Goal: Navigation & Orientation: Go to known website

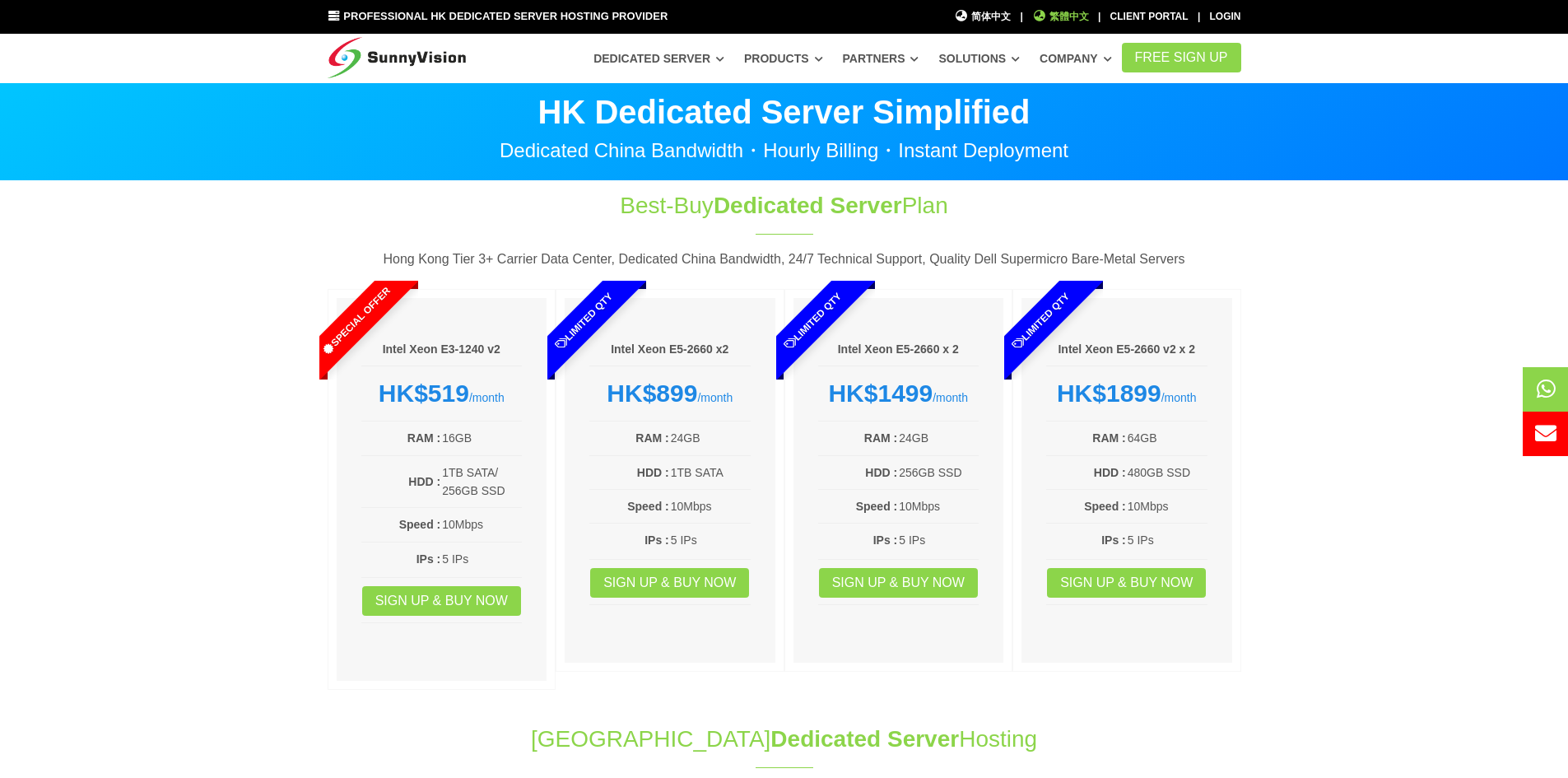
click at [1050, 17] on span "繁體中文" at bounding box center [1061, 17] width 57 height 16
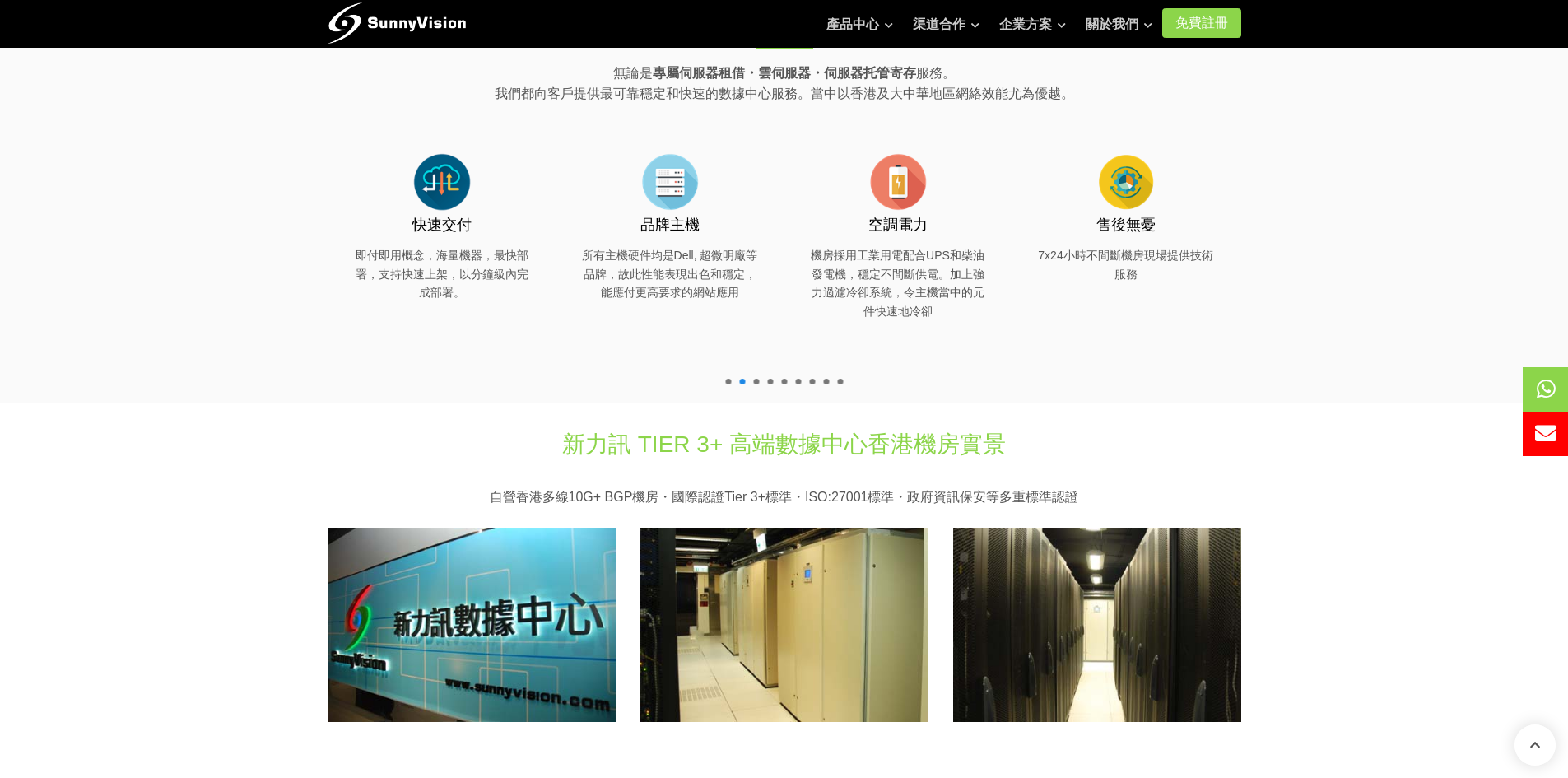
scroll to position [576, 0]
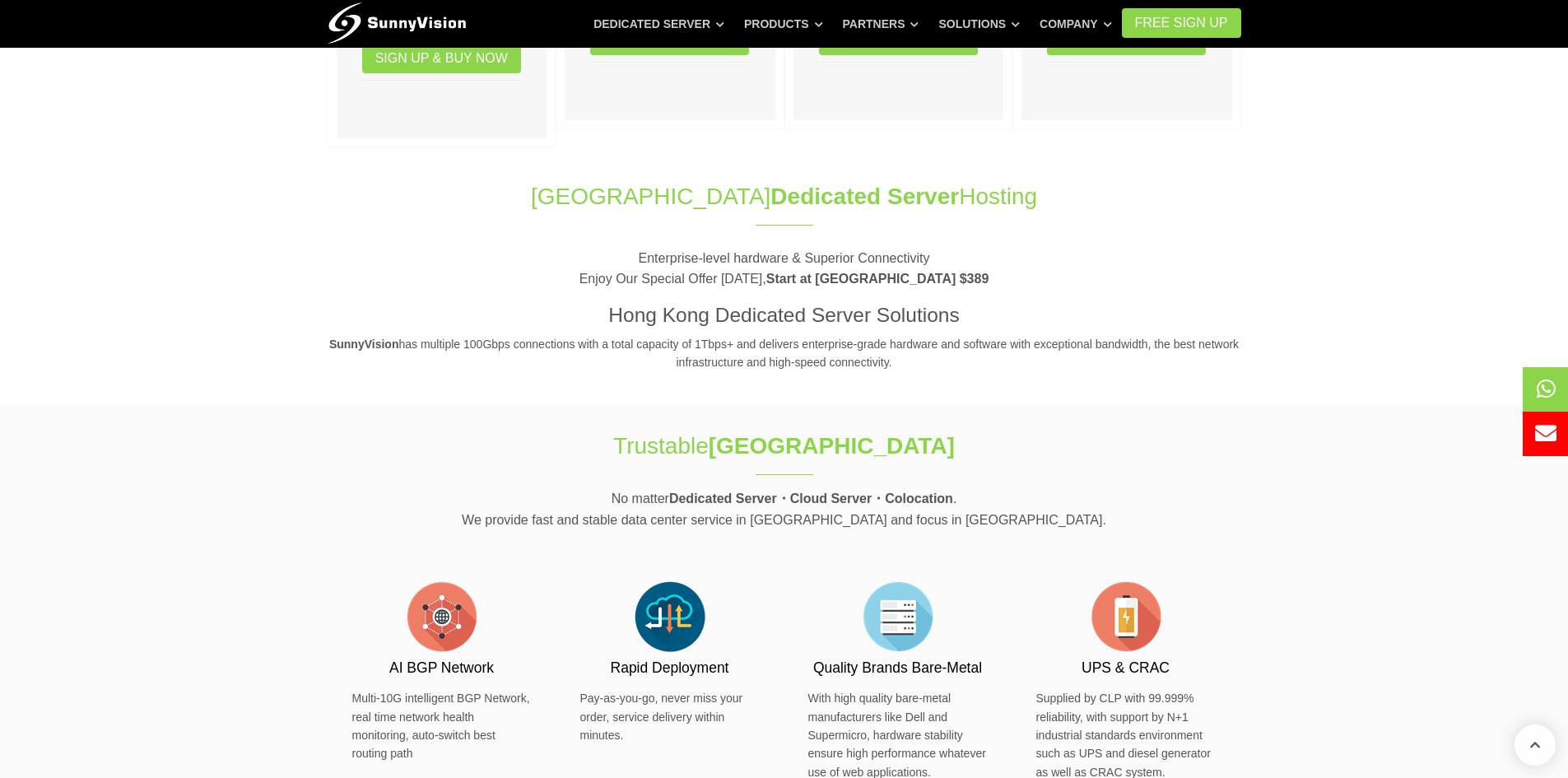
scroll to position [823, 0]
